Goal: Task Accomplishment & Management: Manage account settings

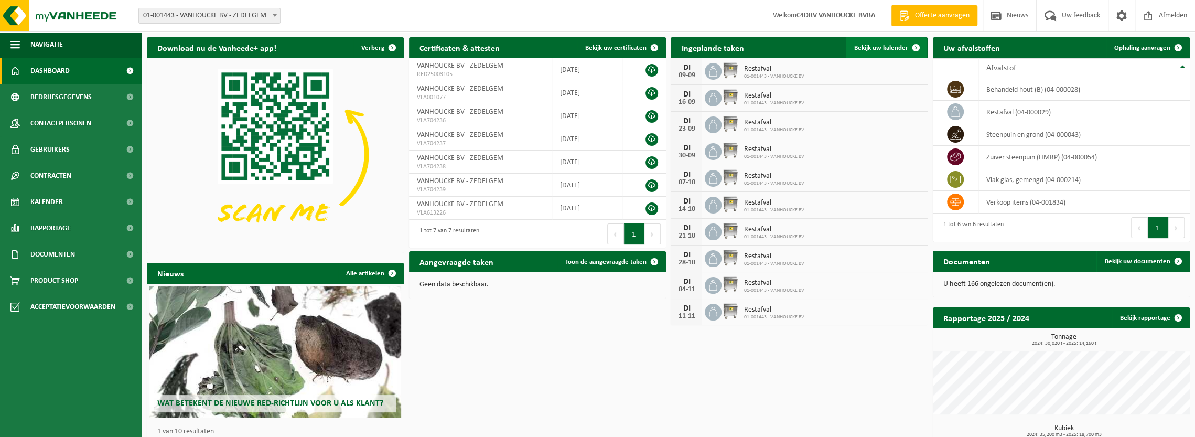
click at [883, 50] on span "Bekijk uw kalender" at bounding box center [881, 48] width 54 height 7
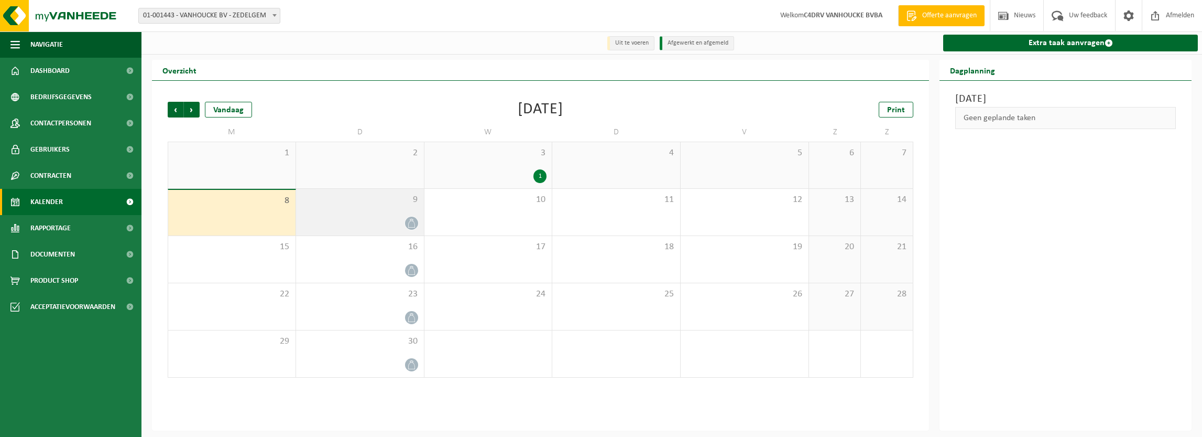
click at [392, 203] on span "9" at bounding box center [359, 200] width 117 height 12
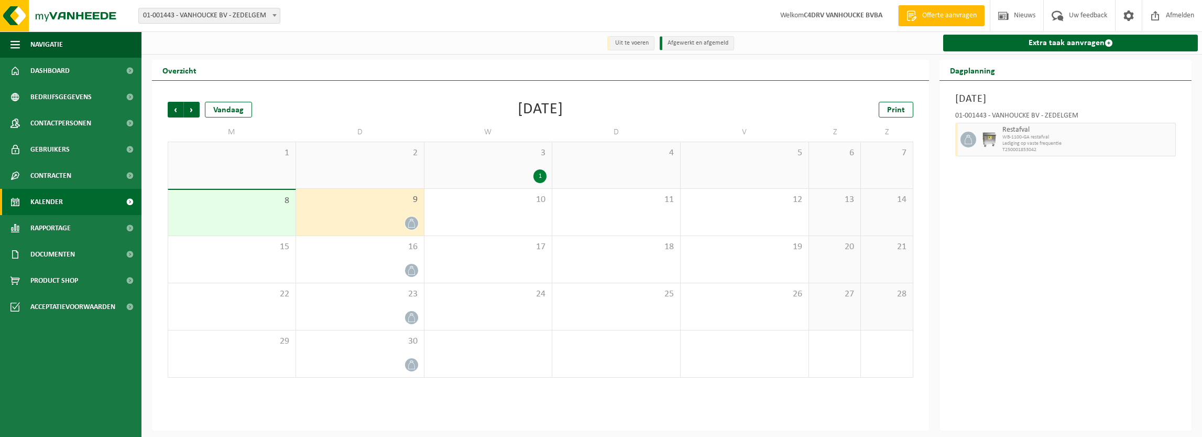
drag, startPoint x: 392, startPoint y: 203, endPoint x: 1167, endPoint y: 140, distance: 777.2
click at [1161, 141] on div "Restafval WB-1100-GA restafval Lediging op vaste frequentie T250001853042" at bounding box center [1065, 140] width 221 height 34
click at [1169, 139] on span "button" at bounding box center [1168, 139] width 8 height 21
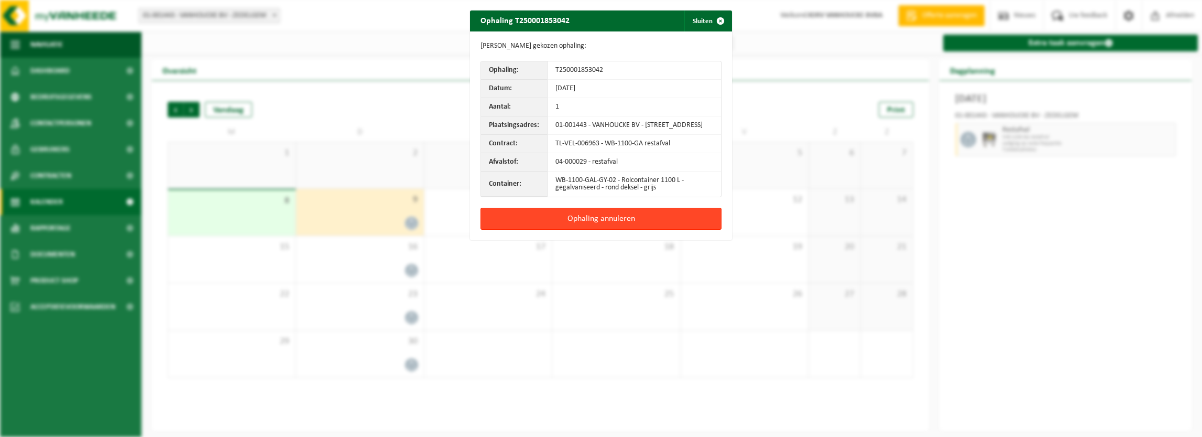
click at [582, 229] on button "Ophaling annuleren" at bounding box center [601, 219] width 241 height 22
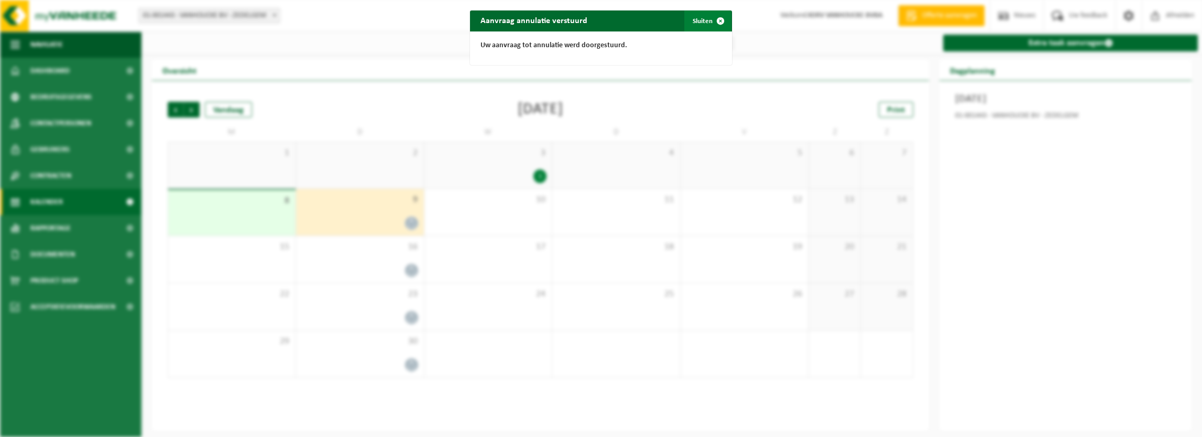
click at [713, 20] on span "button" at bounding box center [720, 20] width 21 height 21
